Goal: Information Seeking & Learning: Learn about a topic

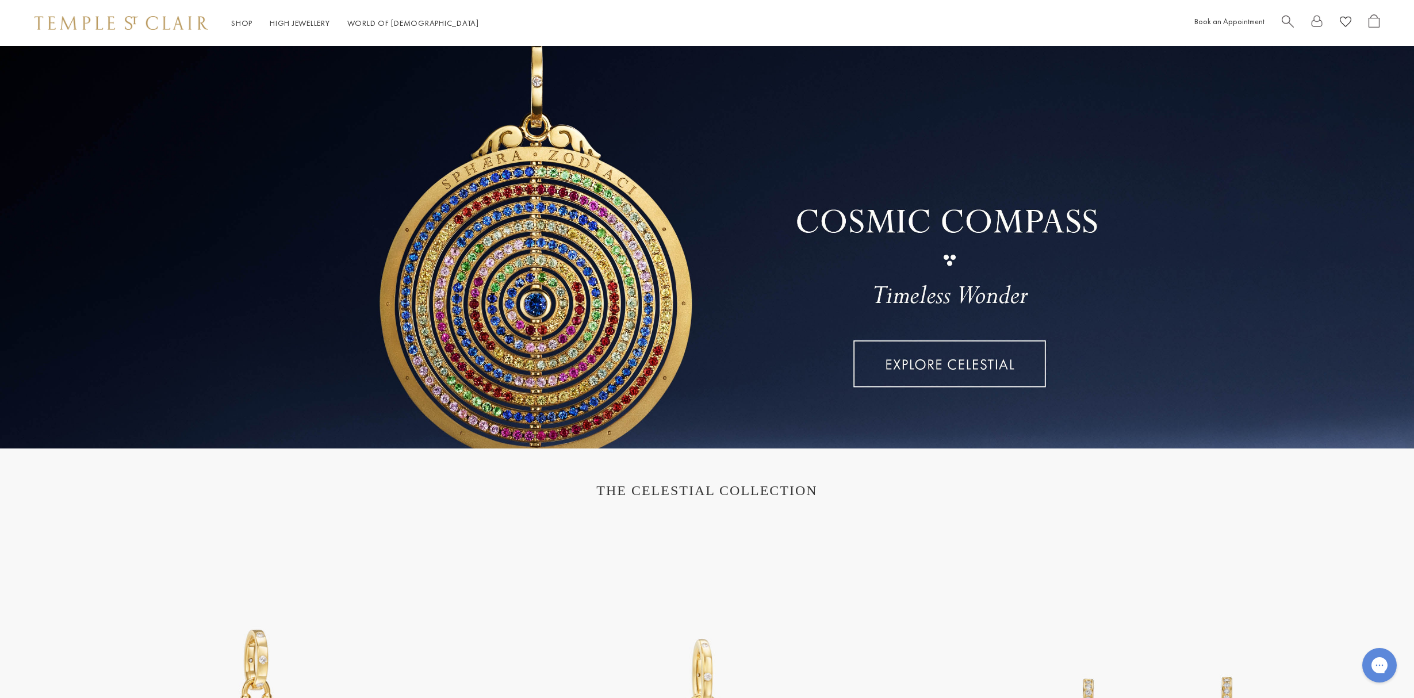
click at [1283, 17] on span "Search" at bounding box center [1287, 20] width 12 height 12
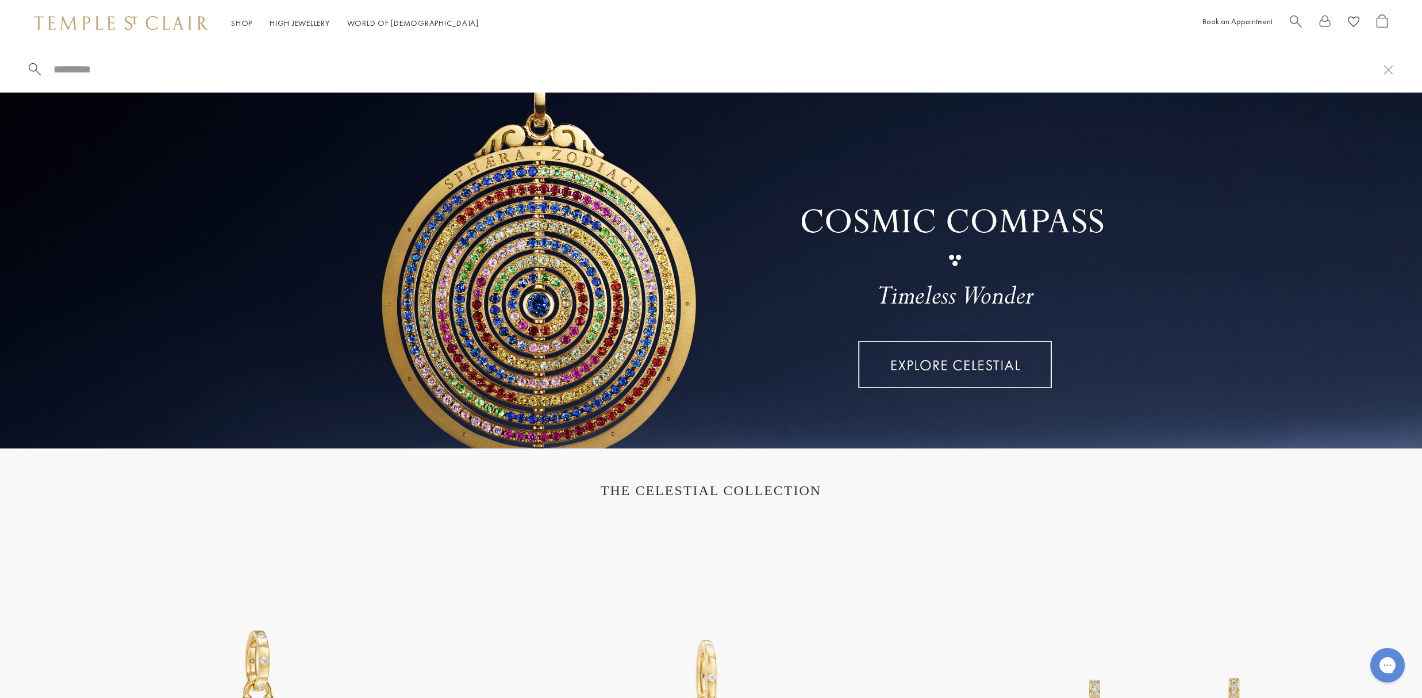
click at [1292, 20] on span "Search" at bounding box center [1296, 20] width 12 height 12
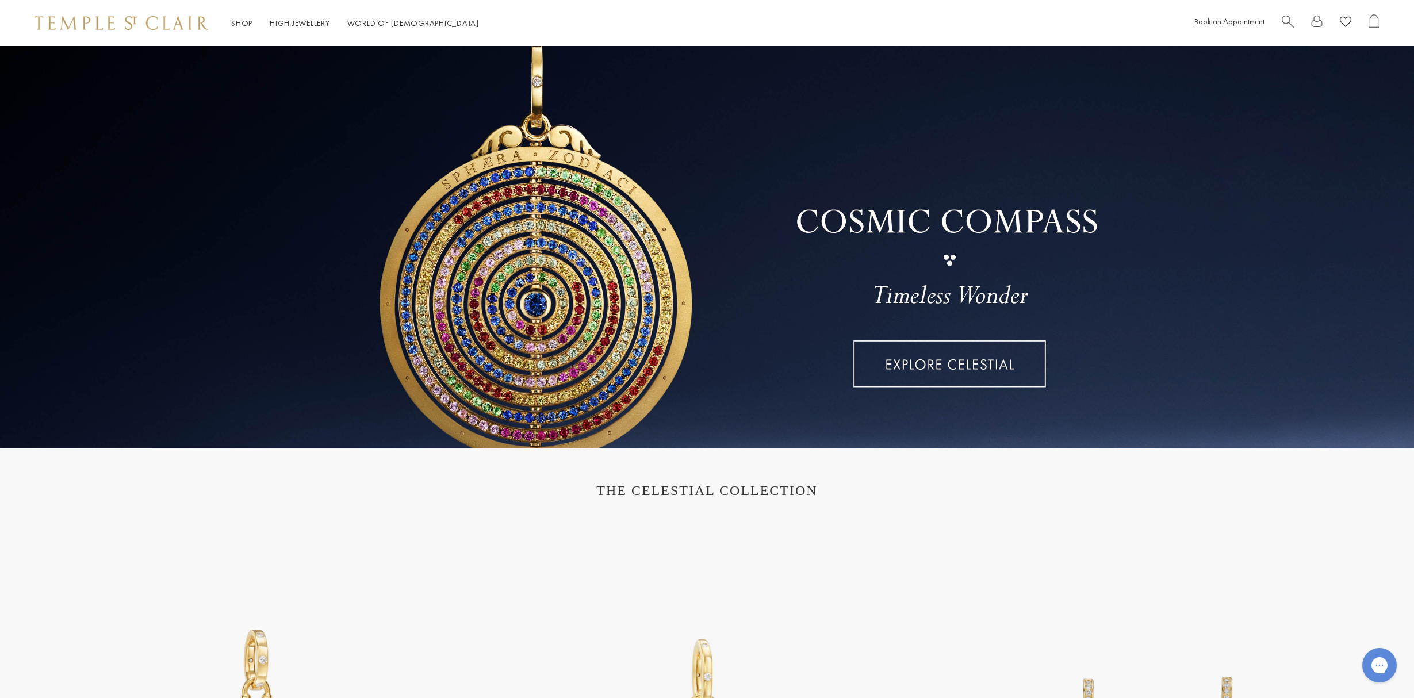
click at [1283, 18] on span "Search" at bounding box center [1287, 20] width 12 height 12
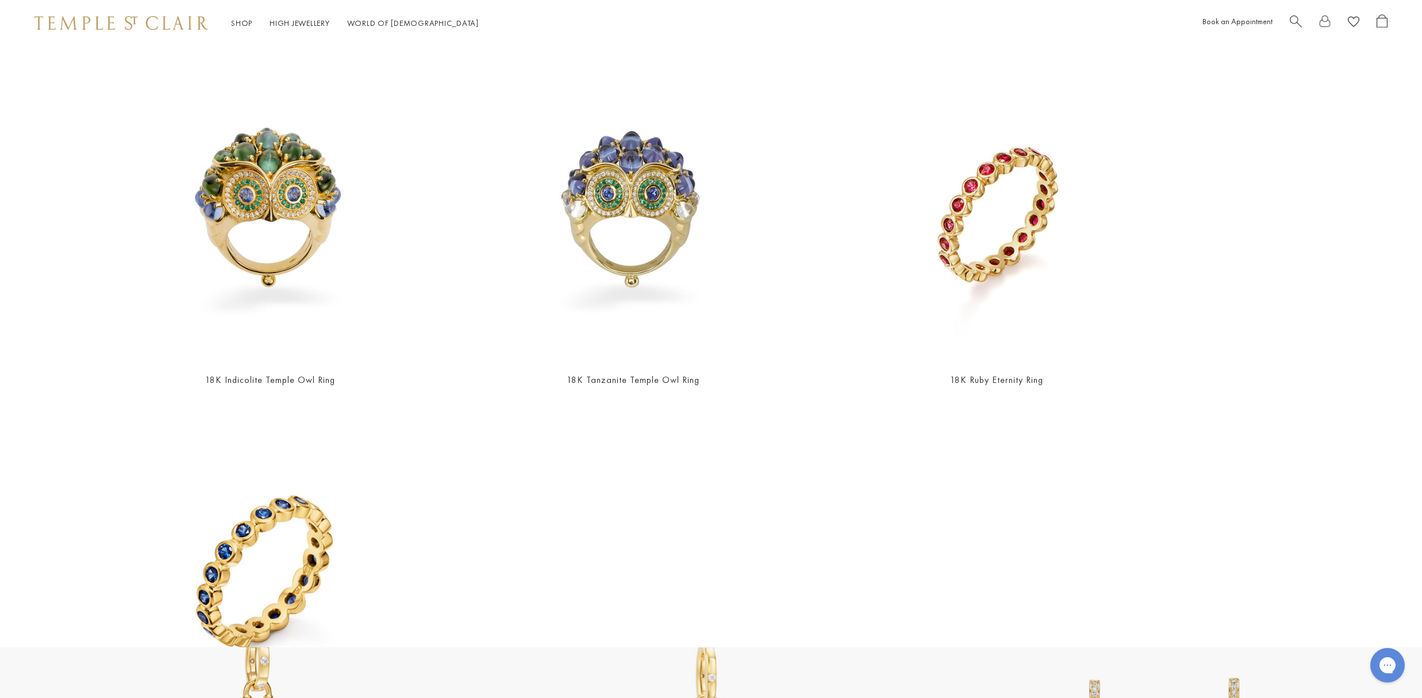
scroll to position [913, 0]
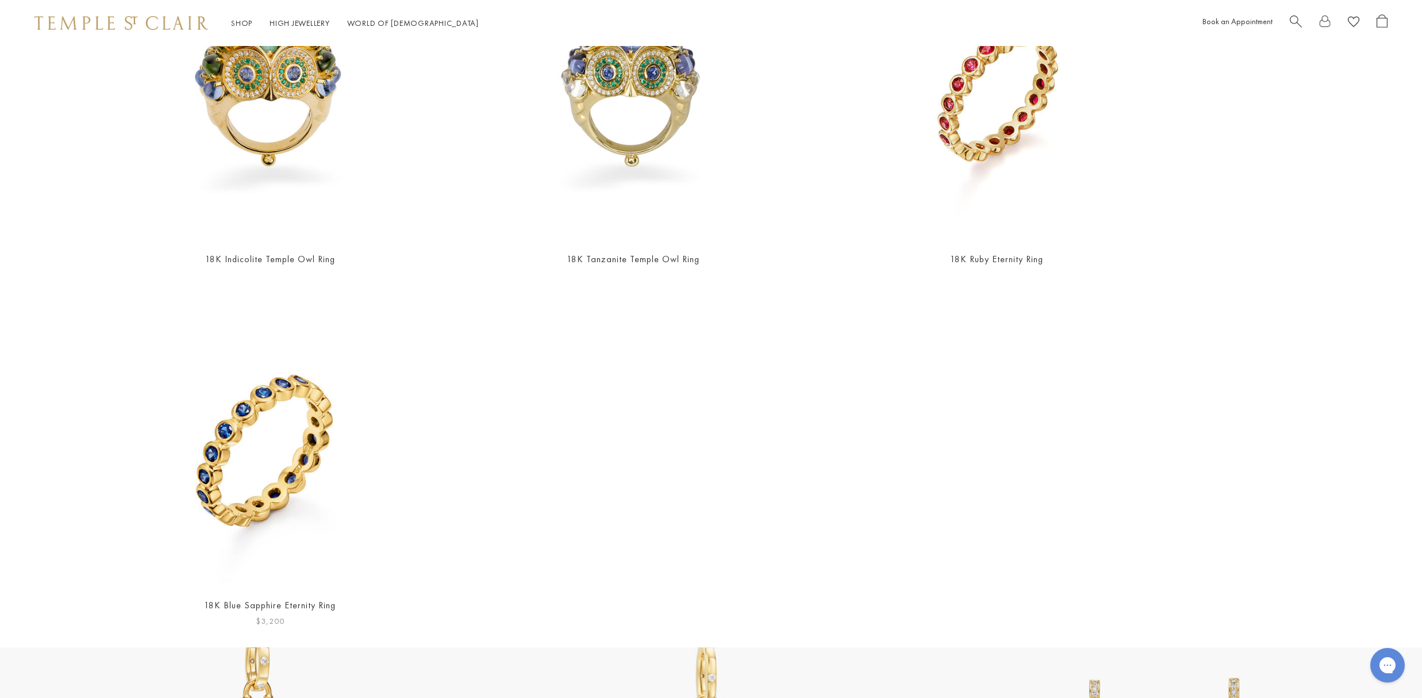
type input "*******"
click at [285, 456] on img at bounding box center [270, 435] width 306 height 306
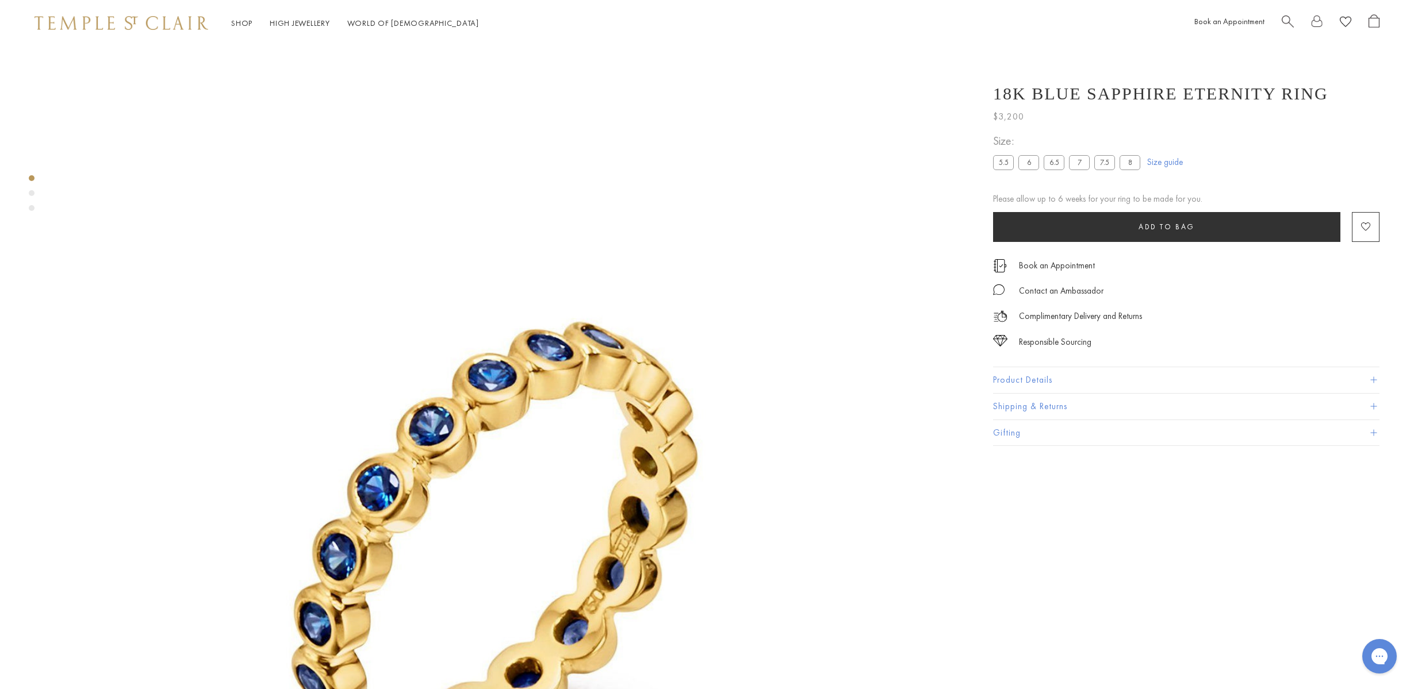
click at [28, 191] on div at bounding box center [500, 498] width 1000 height 905
click at [30, 194] on div "Product gallery navigation" at bounding box center [32, 193] width 6 height 6
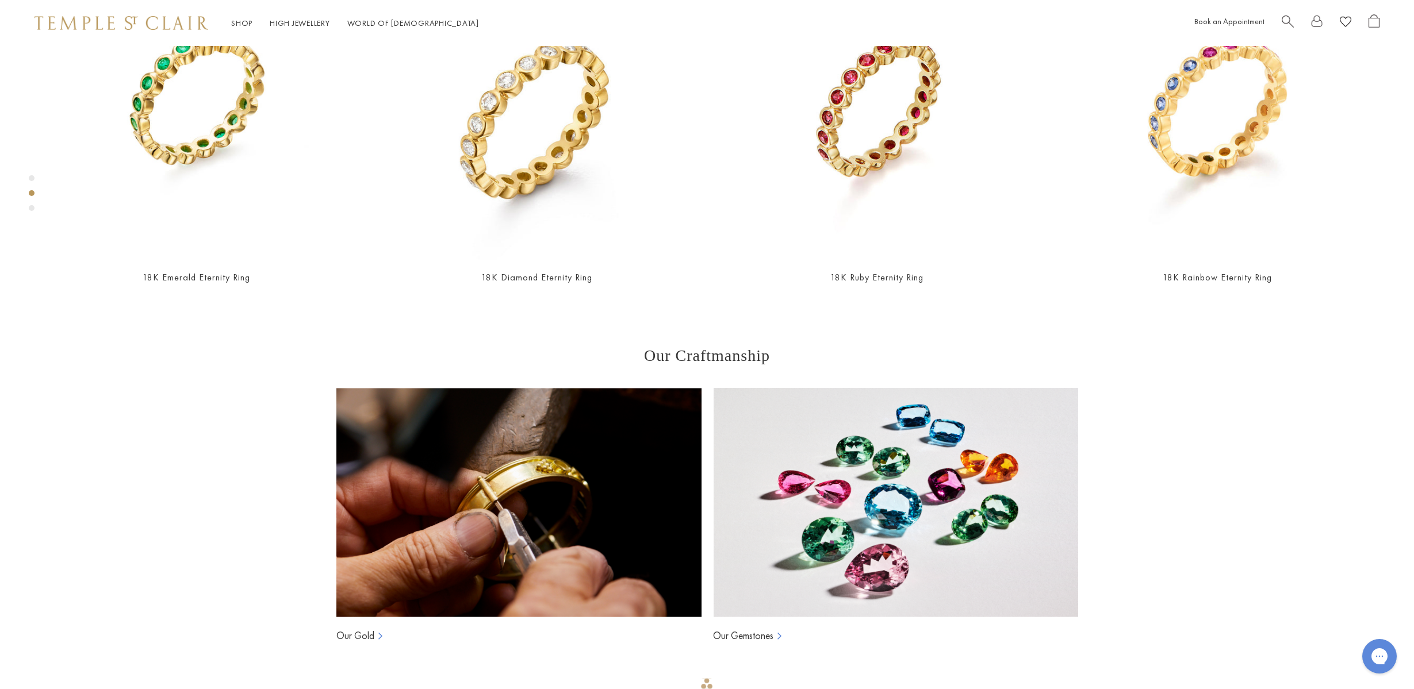
scroll to position [1135, 0]
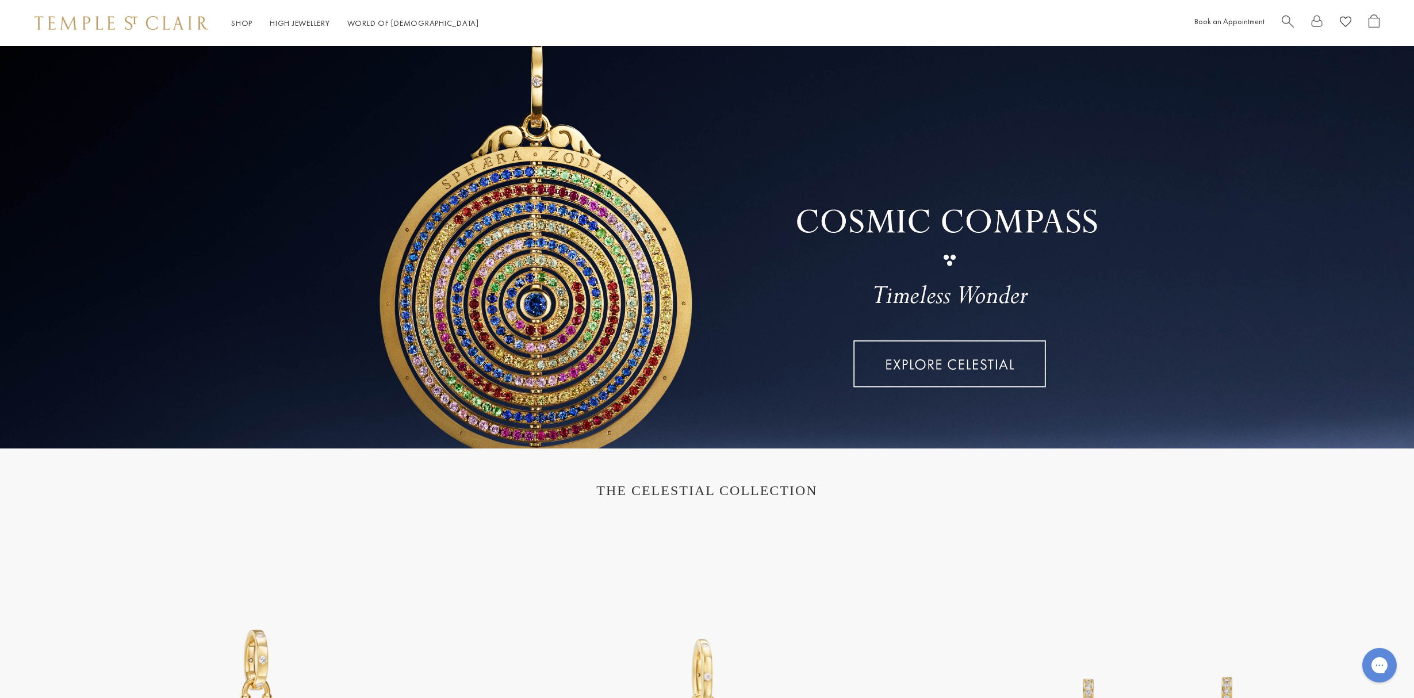
click at [1288, 17] on span "Search" at bounding box center [1287, 20] width 12 height 12
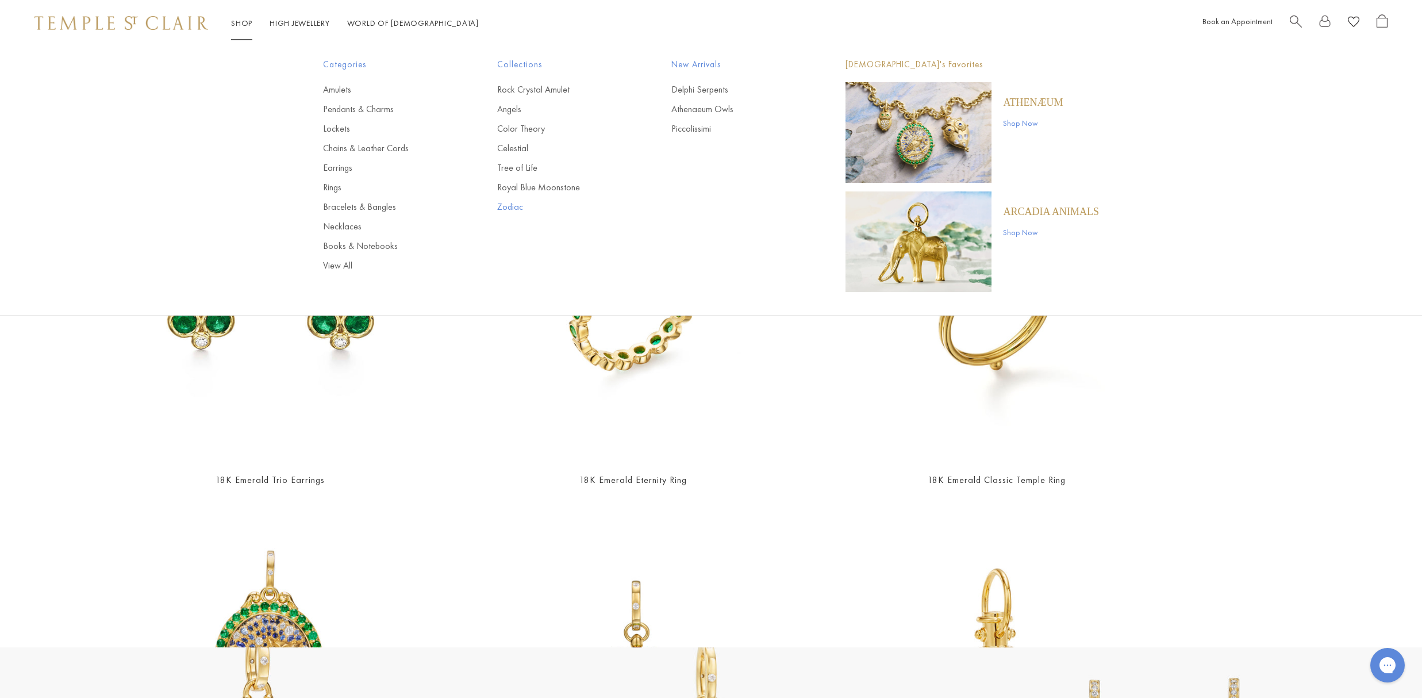
type input "*******"
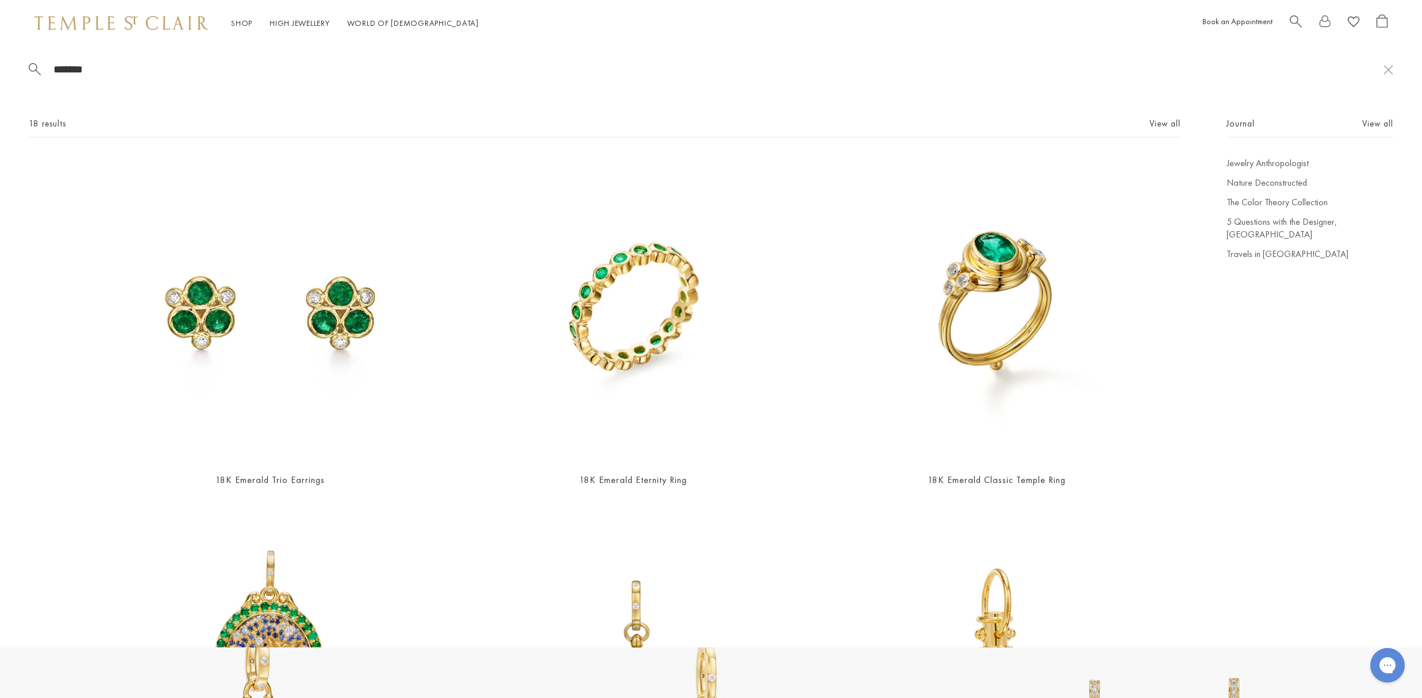
click at [510, 206] on link "Zodiac" at bounding box center [561, 207] width 128 height 13
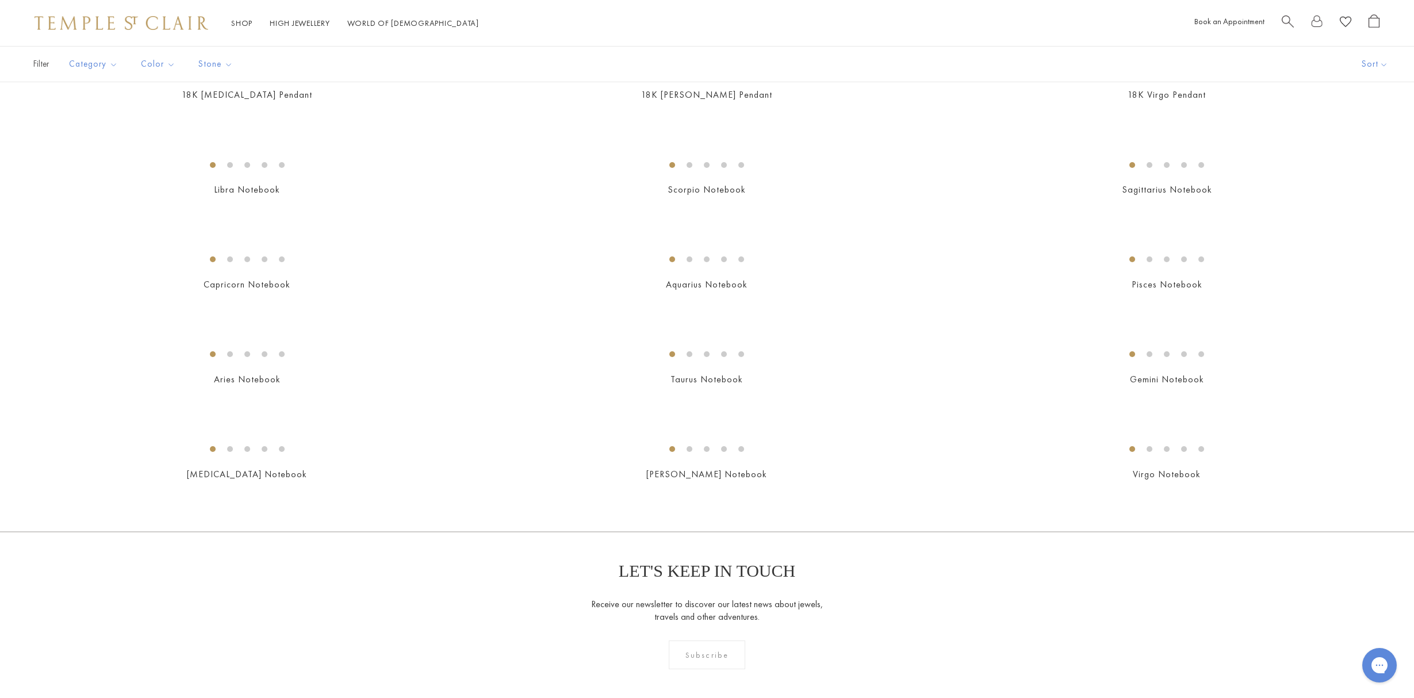
scroll to position [731, 0]
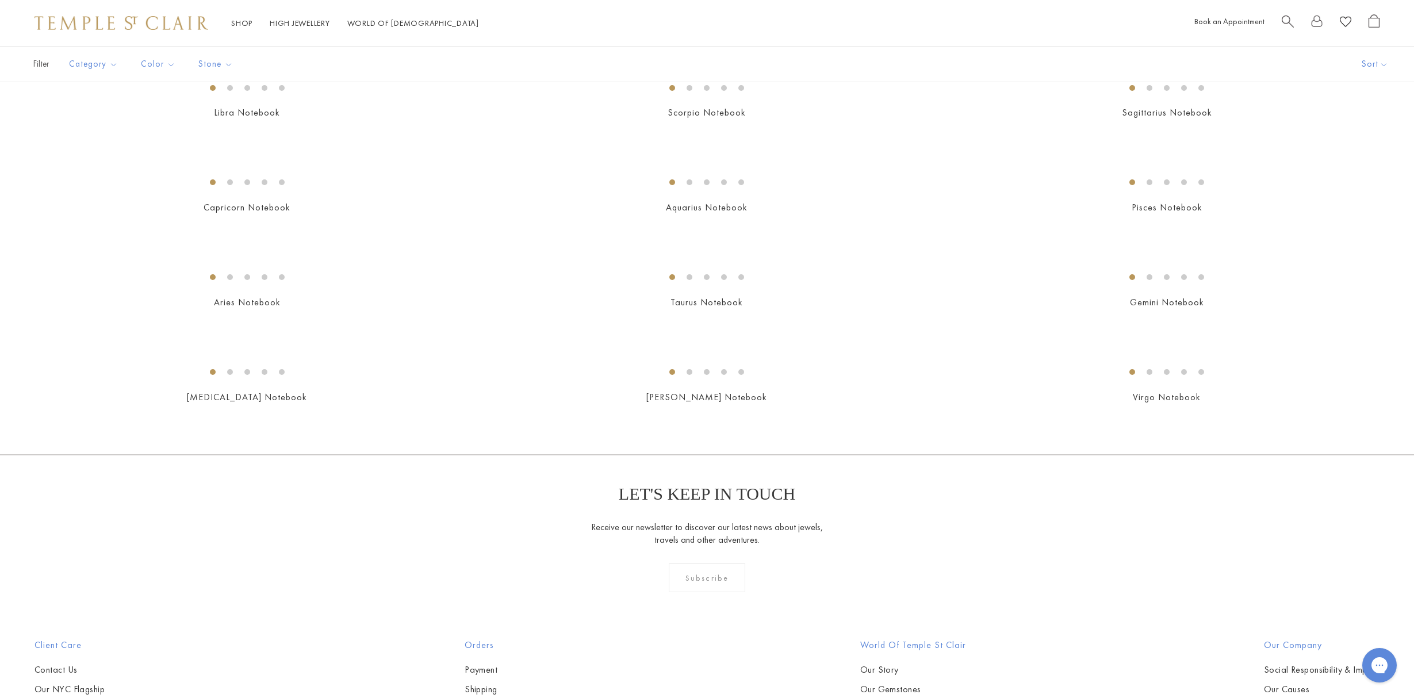
click at [0, 0] on img at bounding box center [0, 0] width 0 height 0
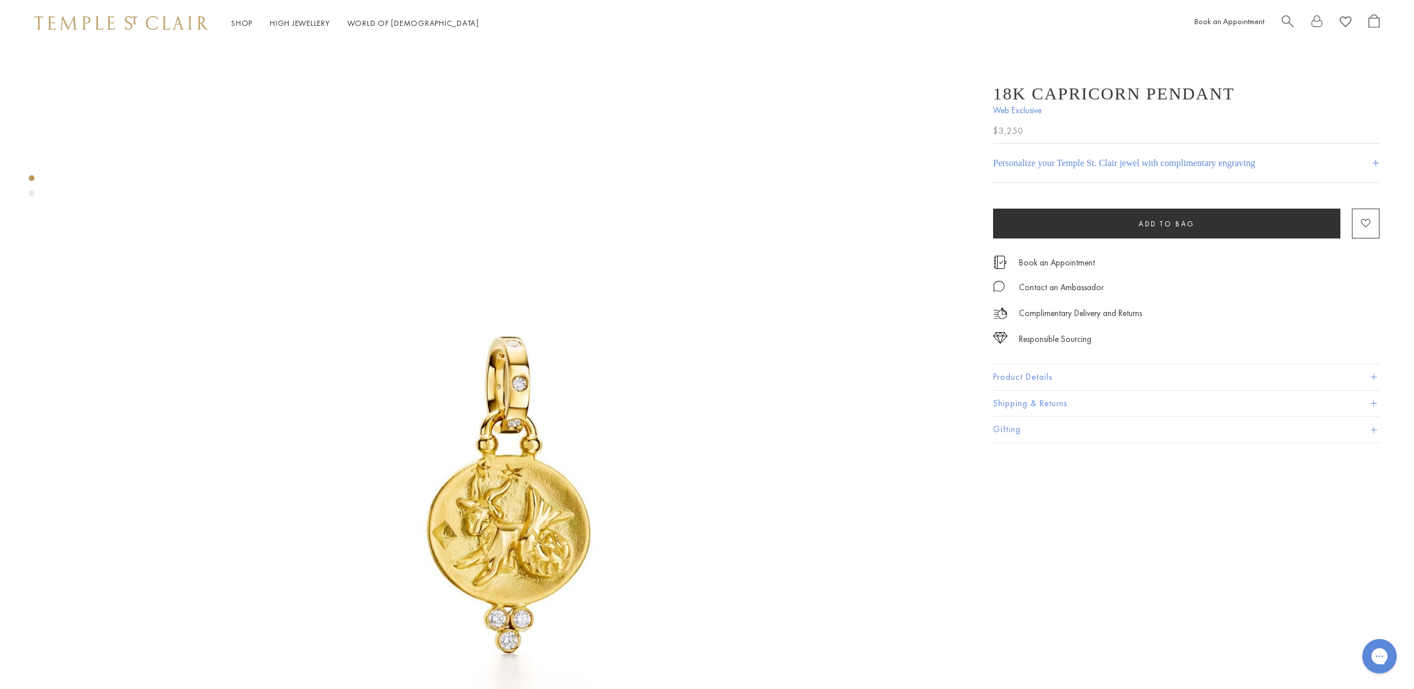
click at [1373, 376] on span at bounding box center [1373, 377] width 6 height 6
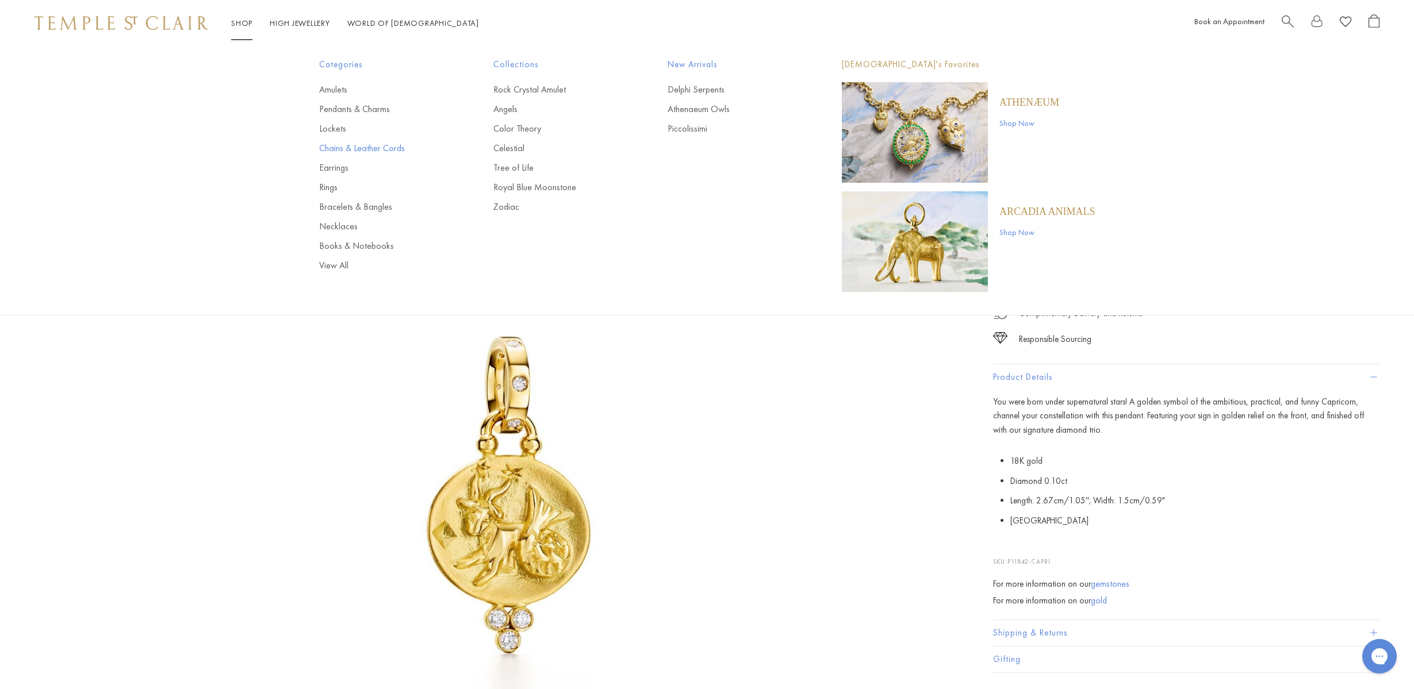
click at [350, 147] on link "Chains & Leather Cords" at bounding box center [383, 148] width 128 height 13
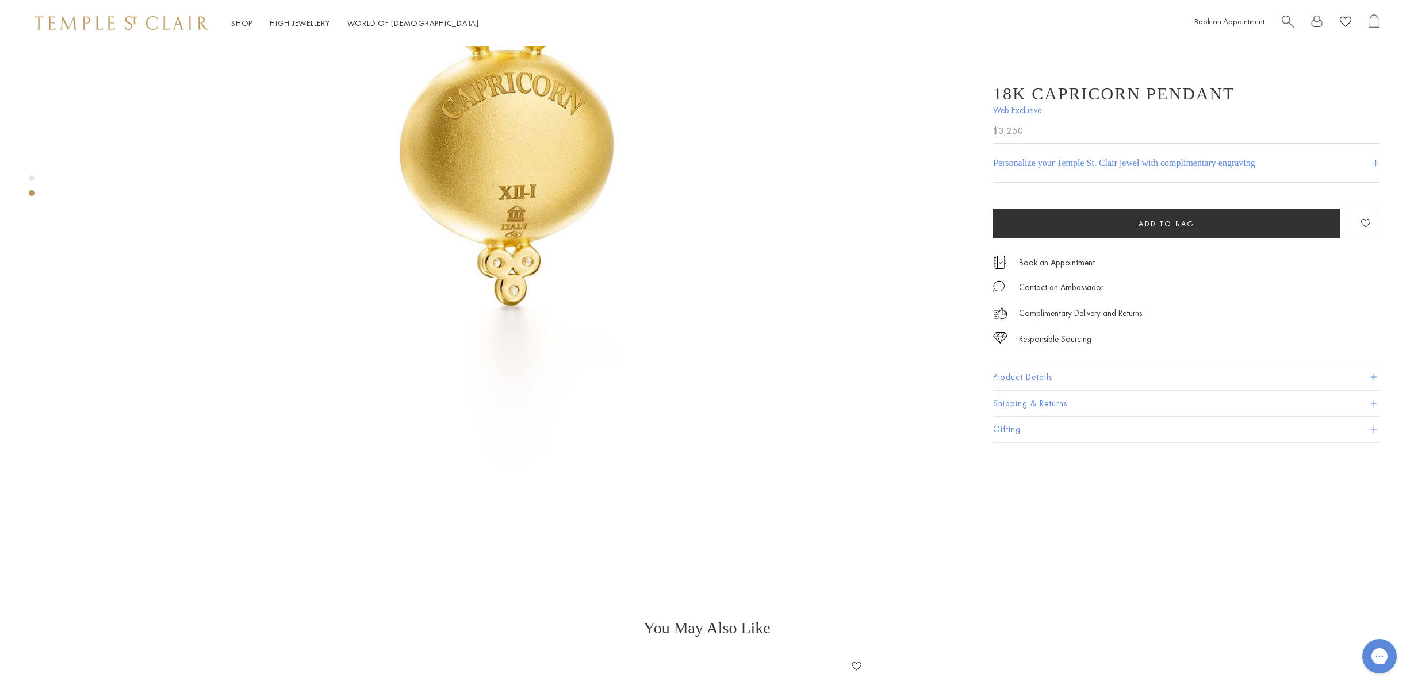
scroll to position [1182, 0]
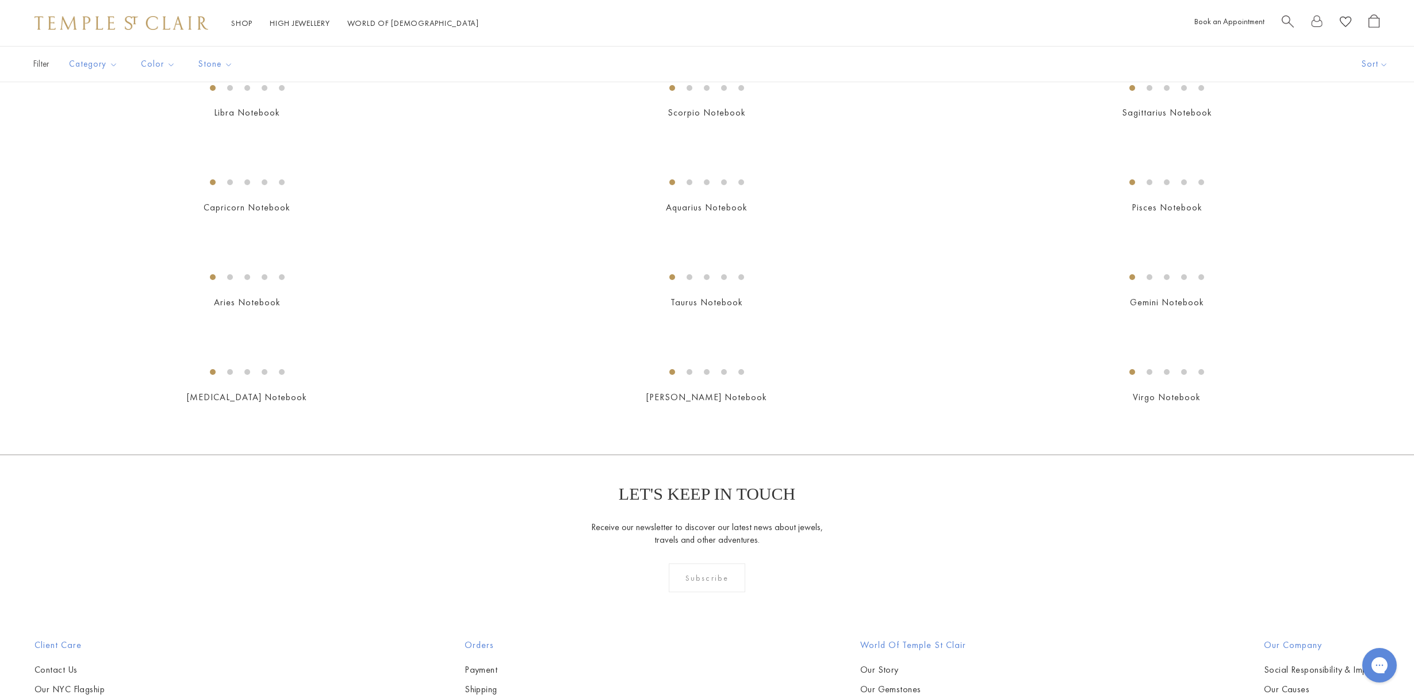
click at [0, 0] on img at bounding box center [0, 0] width 0 height 0
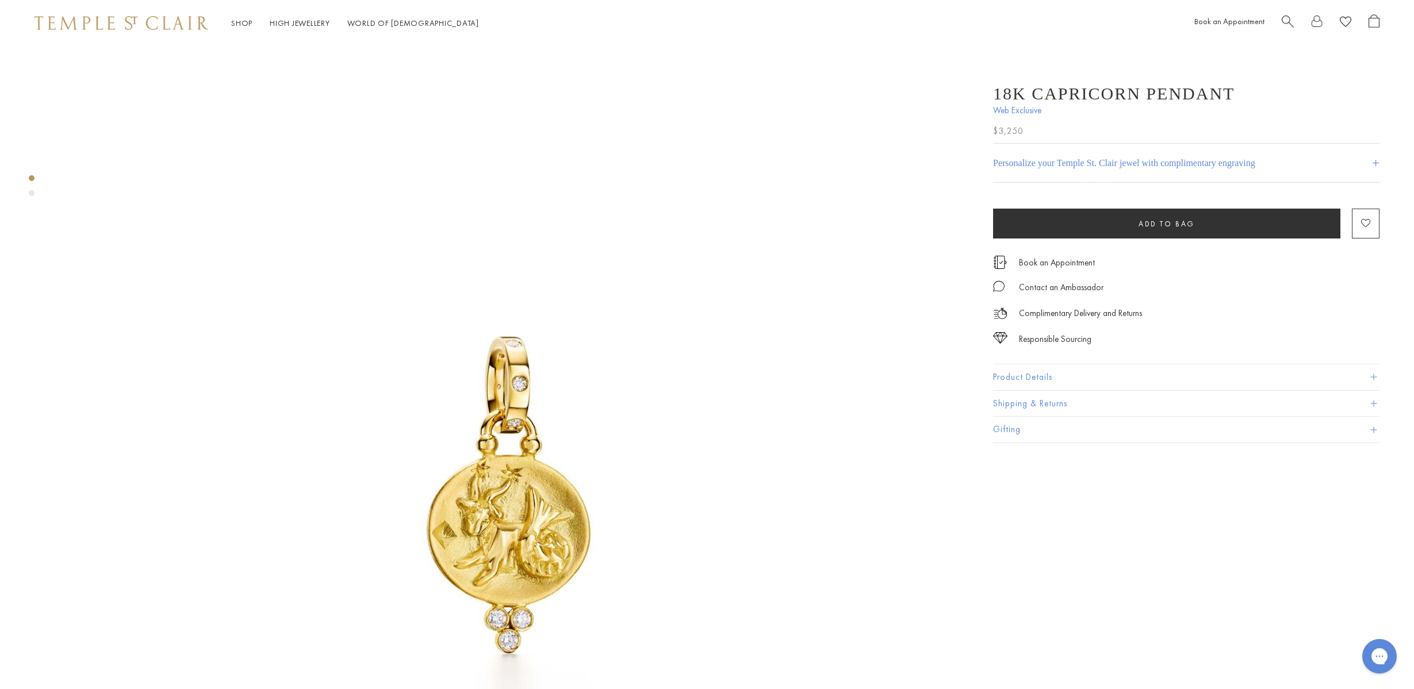
click at [1377, 377] on button "Product Details" at bounding box center [1186, 377] width 386 height 26
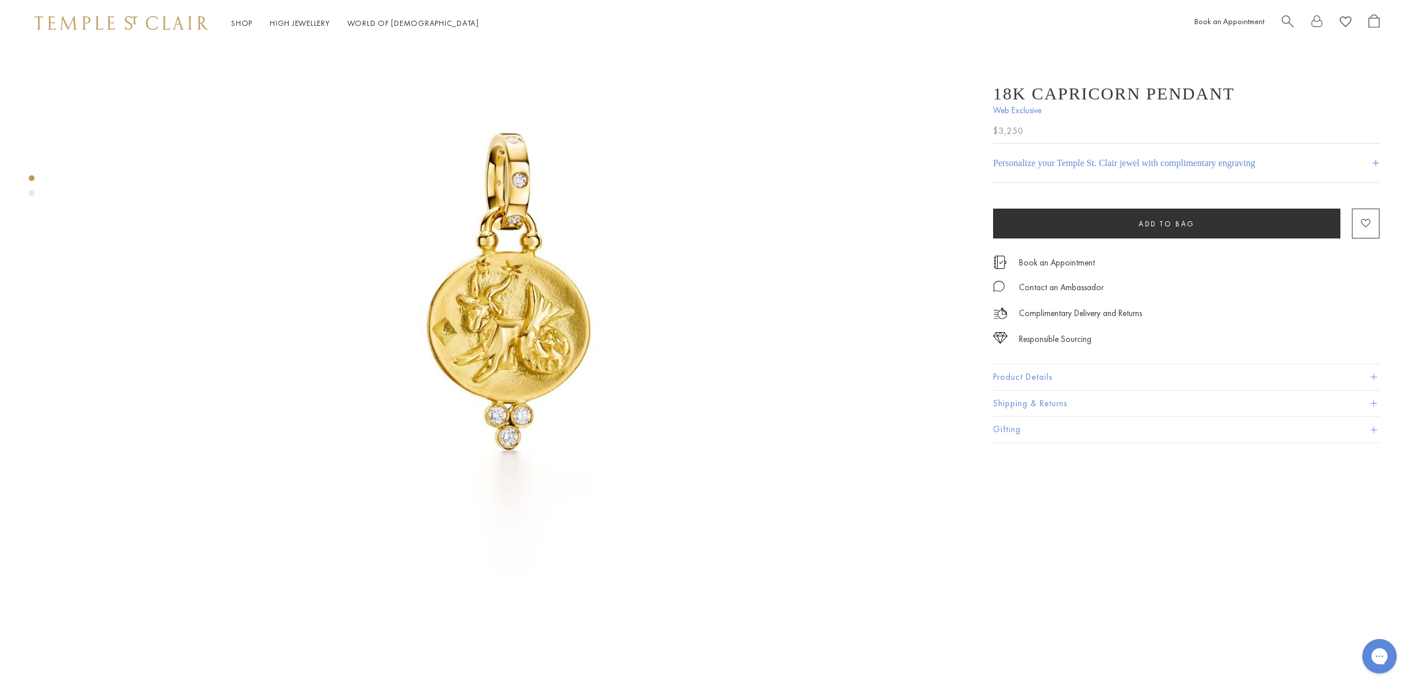
click at [527, 332] on img at bounding box center [511, 296] width 908 height 908
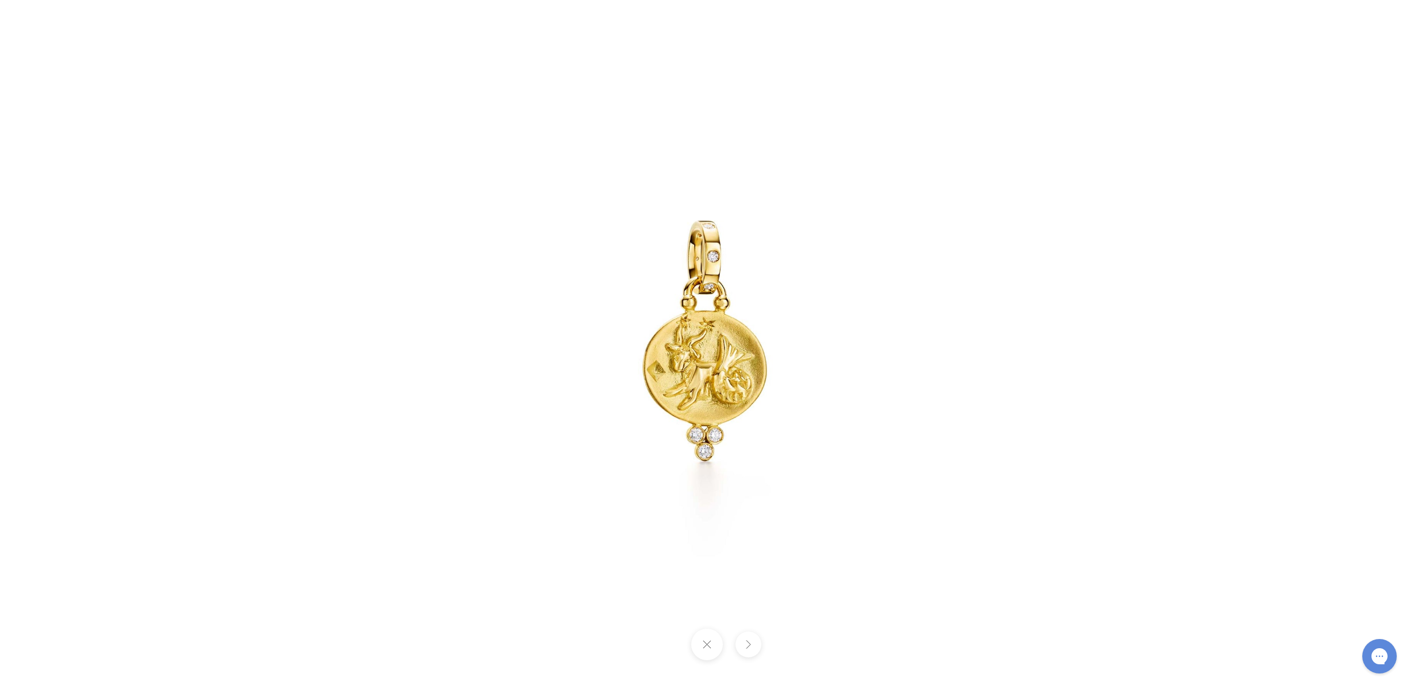
click at [704, 366] on img at bounding box center [706, 344] width 689 height 689
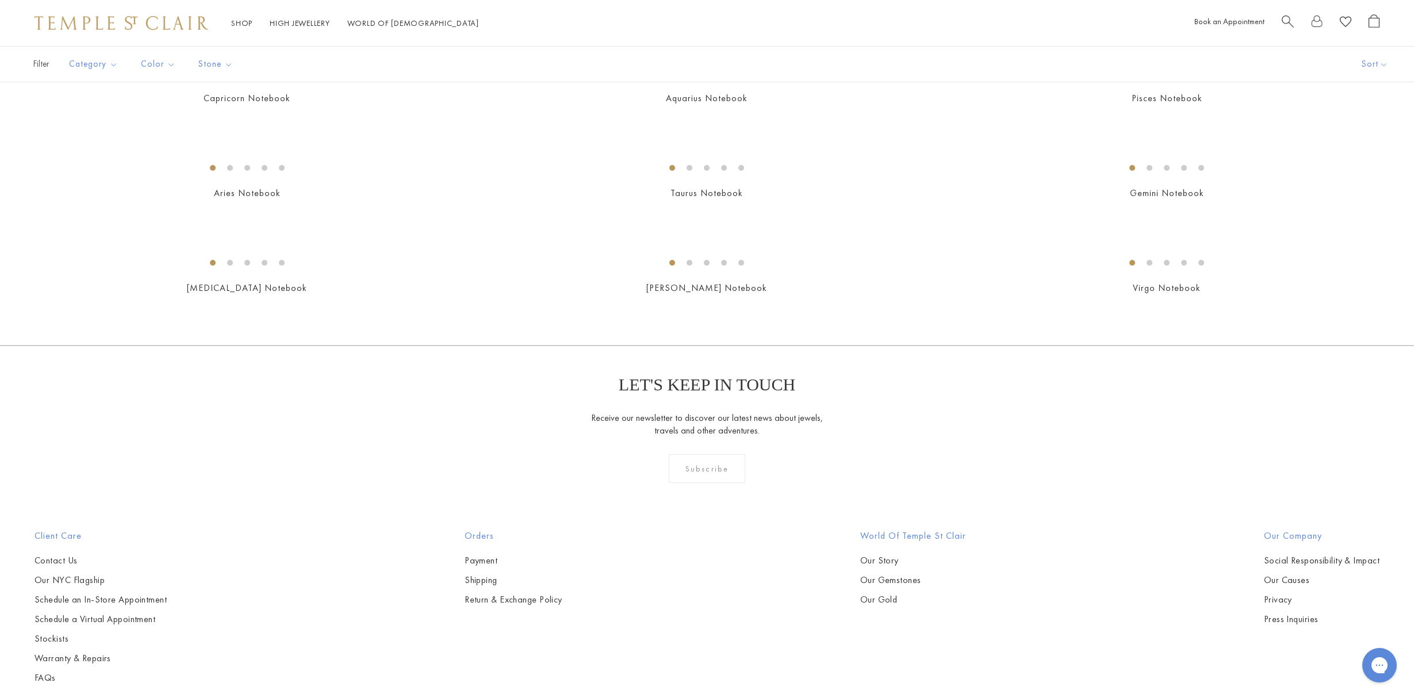
scroll to position [839, 0]
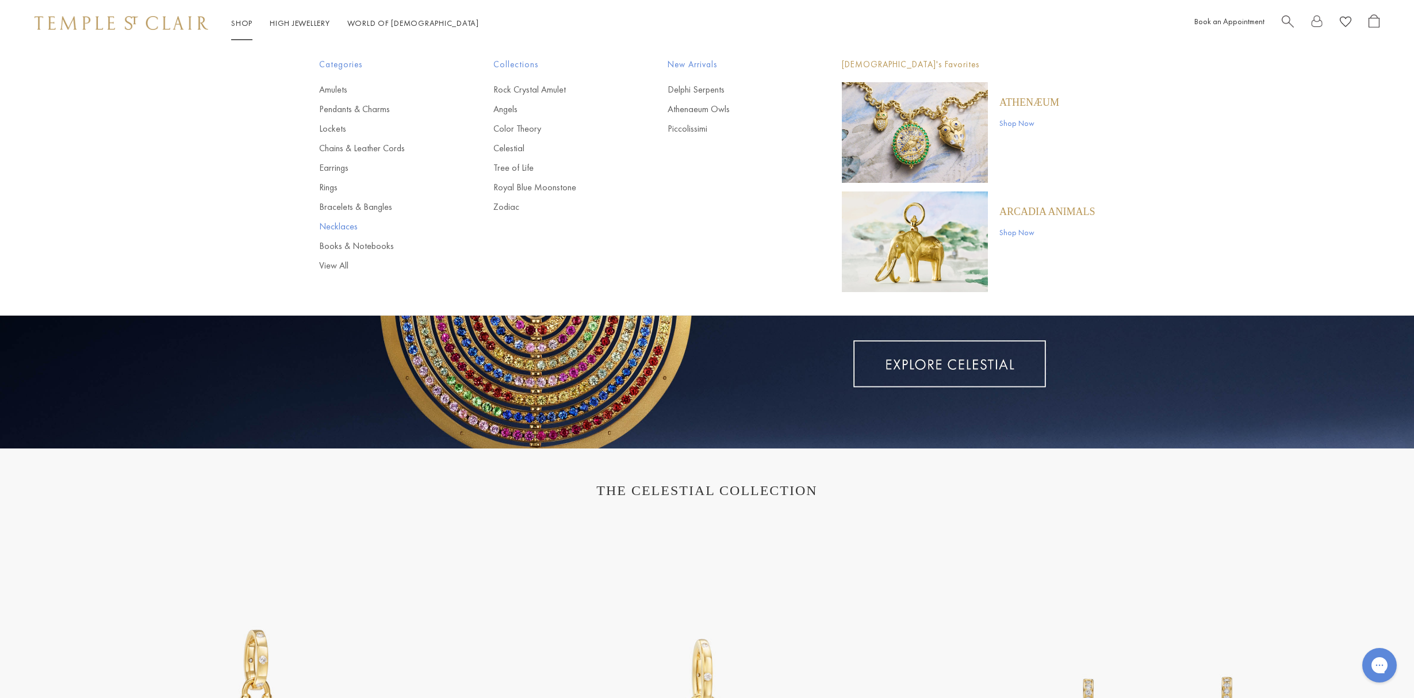
click at [349, 224] on link "Necklaces" at bounding box center [383, 226] width 128 height 13
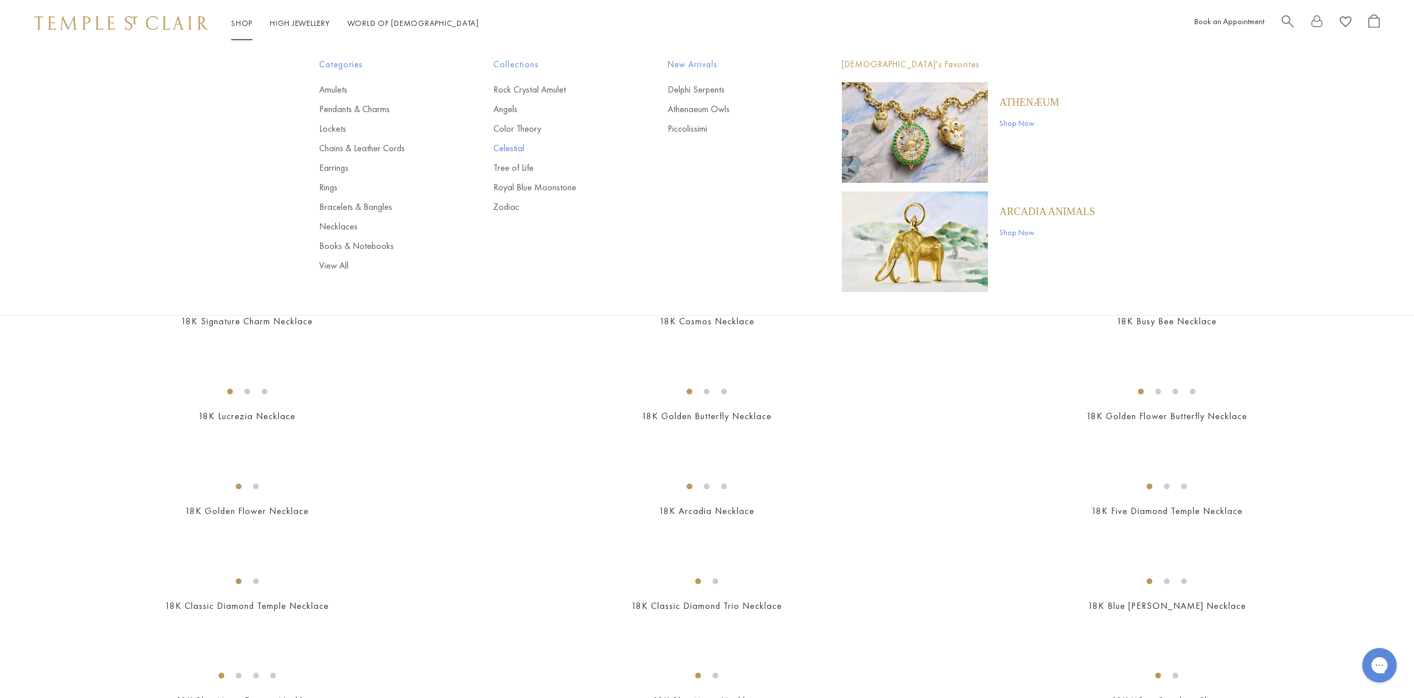
click at [524, 149] on link "Celestial" at bounding box center [557, 148] width 128 height 13
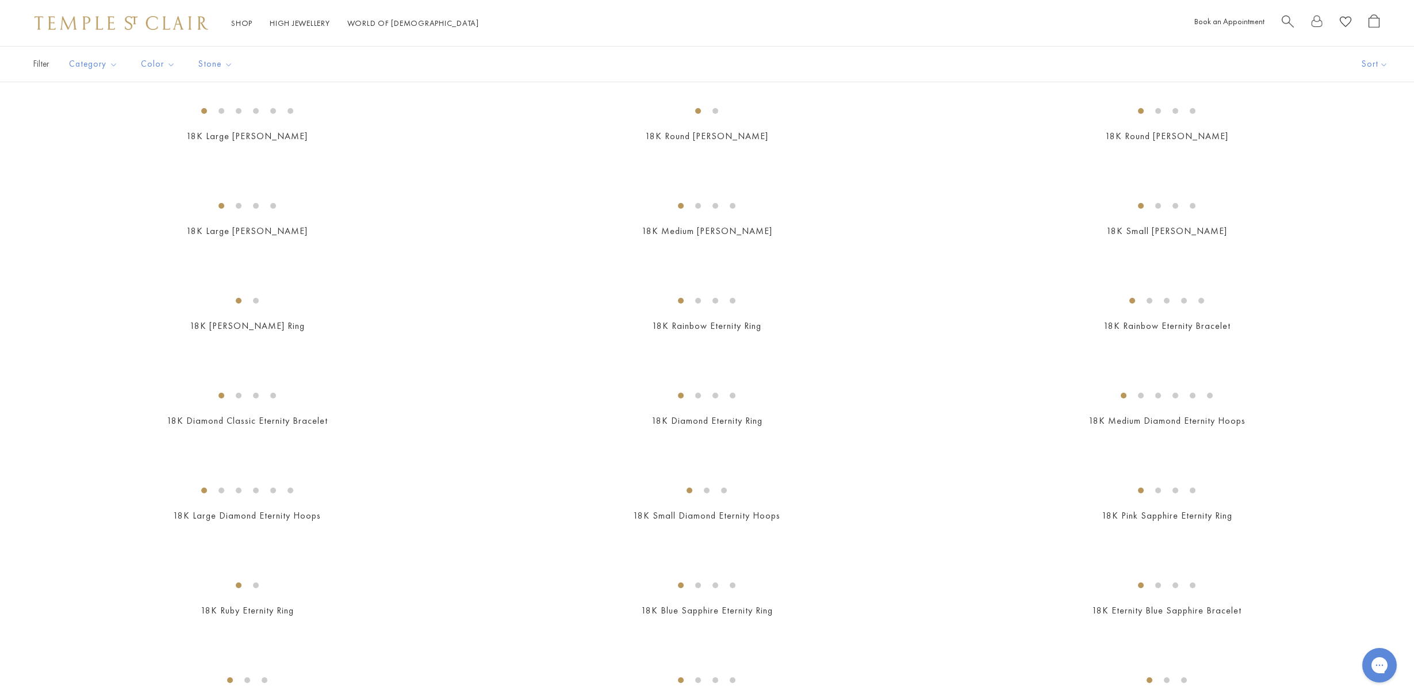
scroll to position [1044, 0]
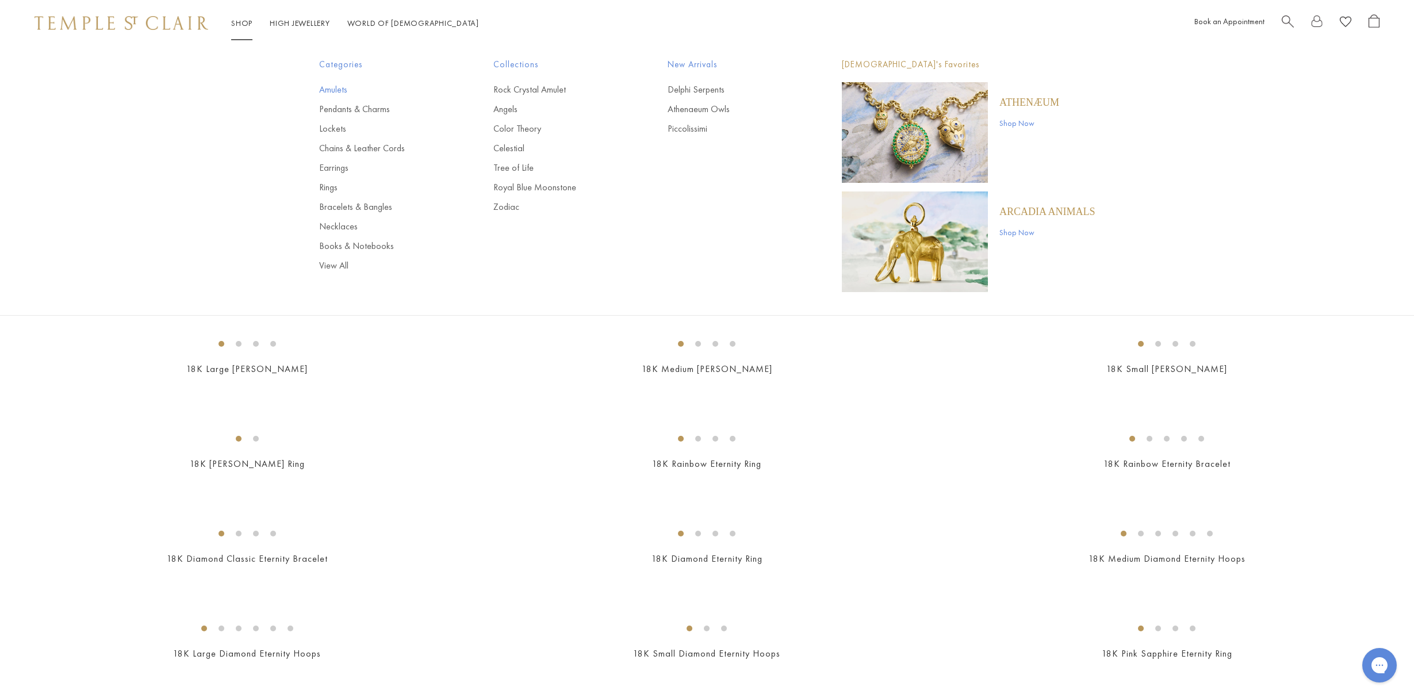
click at [333, 91] on link "Amulets" at bounding box center [383, 89] width 128 height 13
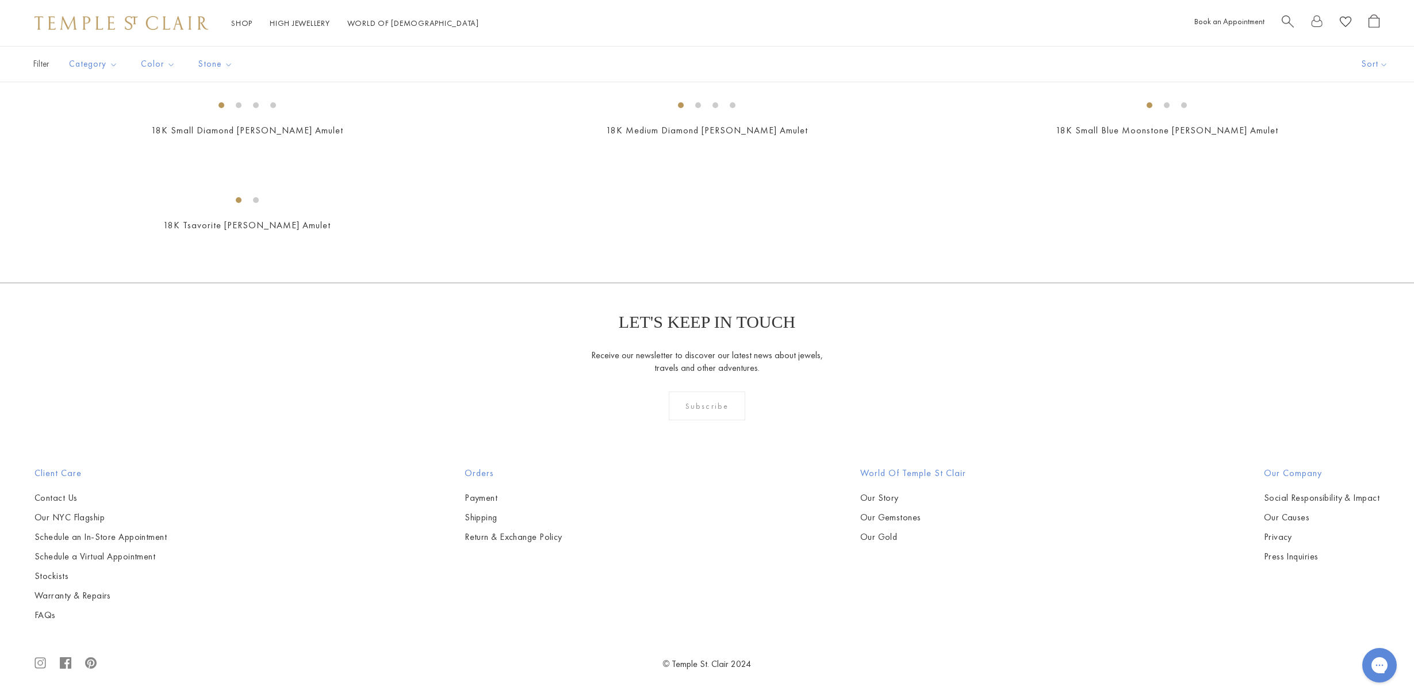
scroll to position [6388, 0]
